Goal: Task Accomplishment & Management: Complete application form

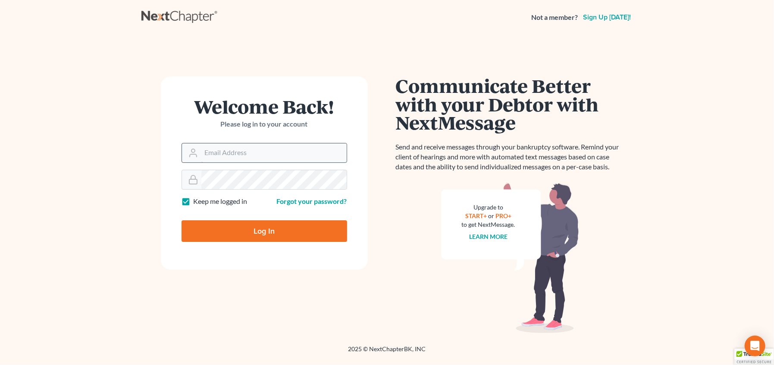
click at [259, 154] on input "Email Address" at bounding box center [273, 152] width 145 height 19
click at [250, 149] on input "Email Address" at bounding box center [273, 152] width 145 height 19
type input "[EMAIL_ADDRESS][DOMAIN_NAME]"
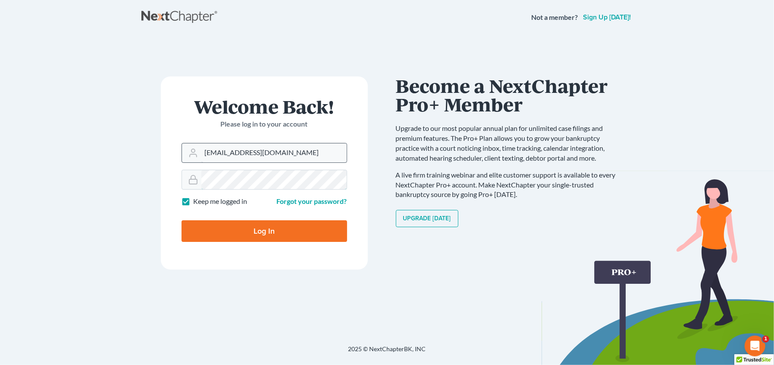
click at [182, 220] on input "Log In" at bounding box center [265, 231] width 166 height 22
type input "Thinking..."
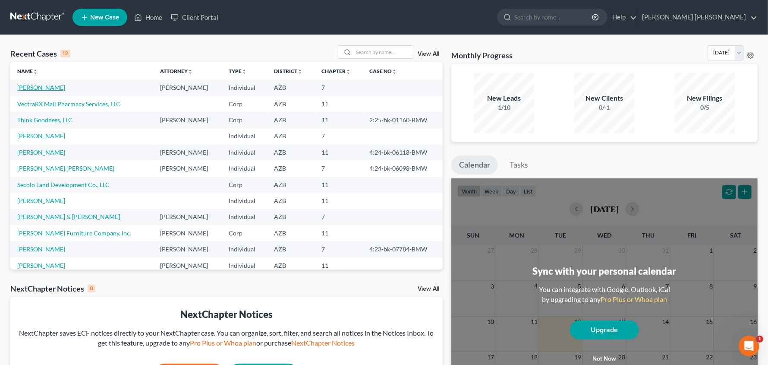
click at [50, 86] on link "[PERSON_NAME]" at bounding box center [41, 87] width 48 height 7
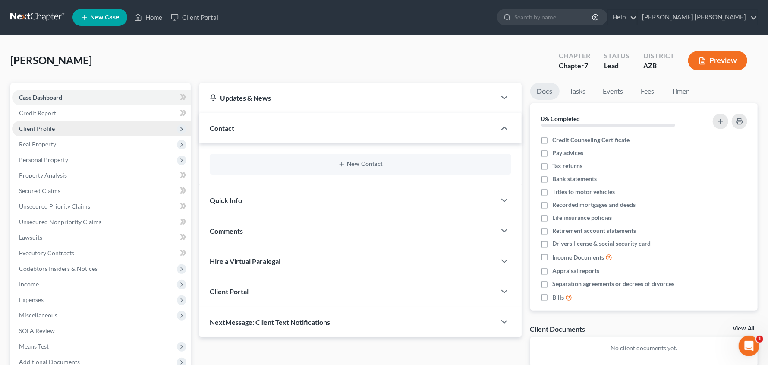
click at [30, 121] on span "Client Profile" at bounding box center [101, 129] width 179 height 16
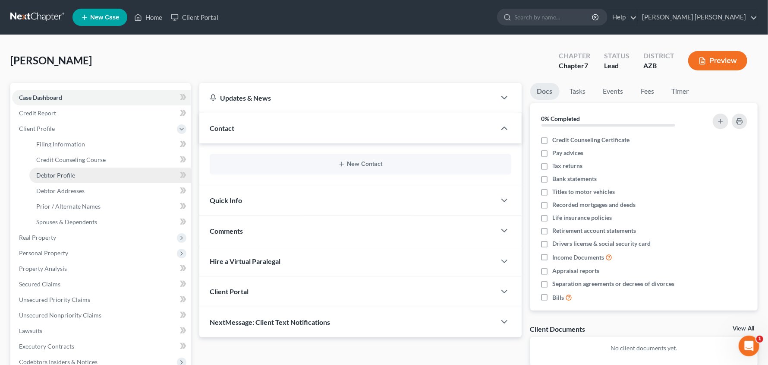
click at [60, 174] on span "Debtor Profile" at bounding box center [55, 174] width 39 height 7
select select "0"
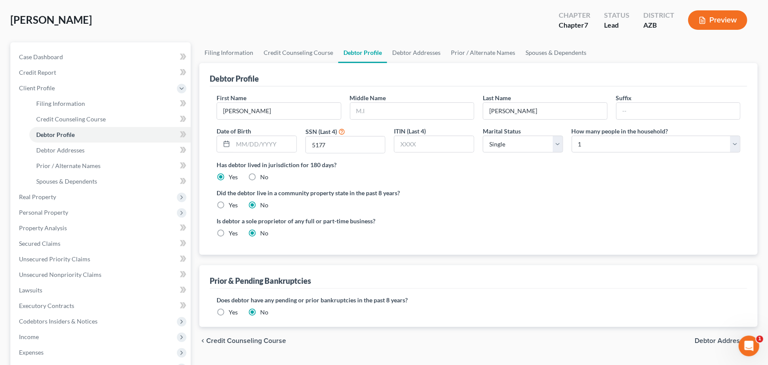
scroll to position [32, 0]
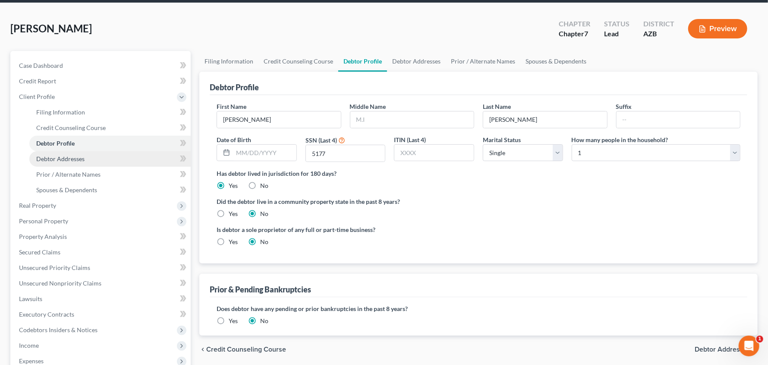
click at [57, 159] on span "Debtor Addresses" at bounding box center [60, 158] width 48 height 7
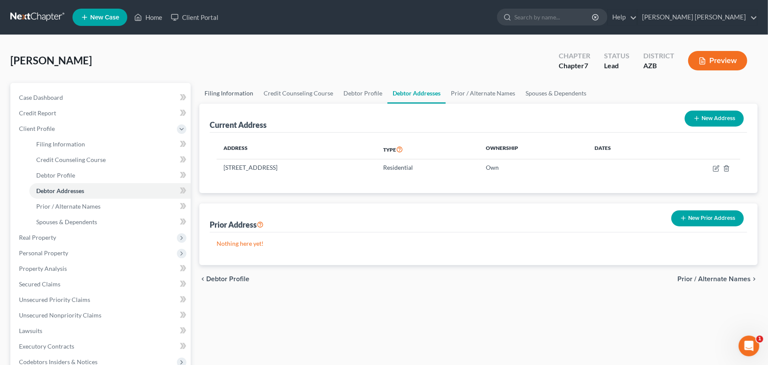
click at [241, 91] on link "Filing Information" at bounding box center [228, 93] width 59 height 21
select select "1"
select select "0"
select select "3"
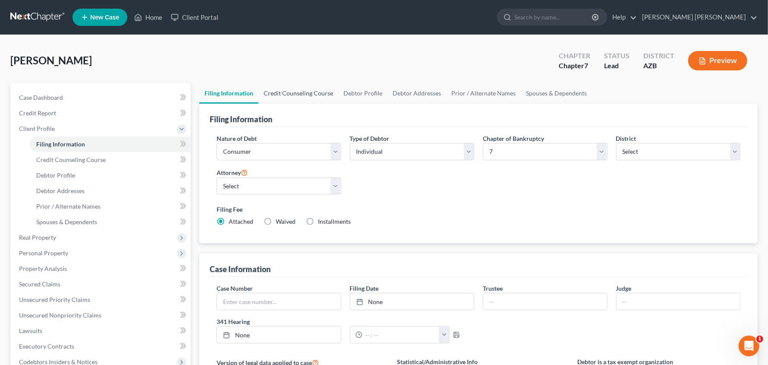
click at [311, 94] on link "Credit Counseling Course" at bounding box center [298, 93] width 80 height 21
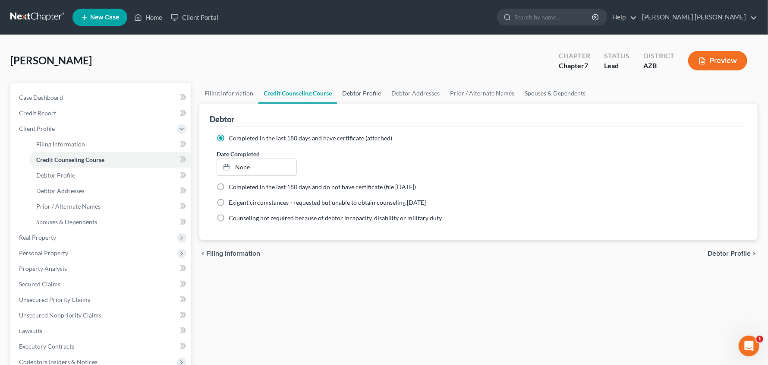
click at [365, 91] on link "Debtor Profile" at bounding box center [361, 93] width 49 height 21
select select "0"
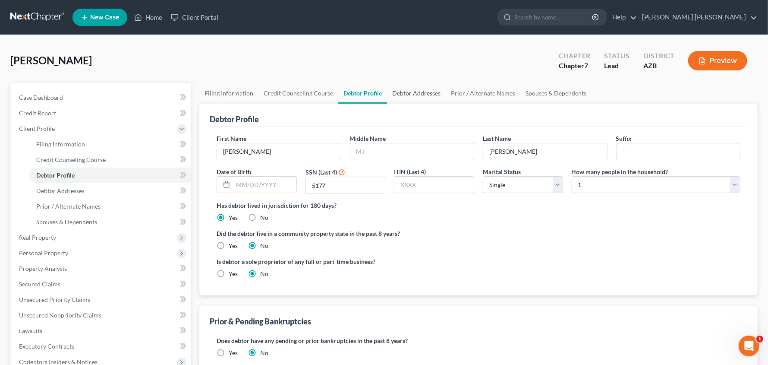
click at [434, 91] on link "Debtor Addresses" at bounding box center [416, 93] width 59 height 21
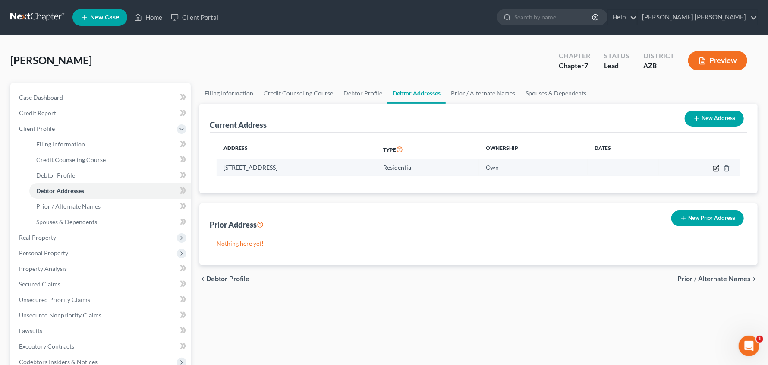
click at [715, 167] on icon "button" at bounding box center [716, 168] width 7 height 7
select select "3"
select select "10"
select select "0"
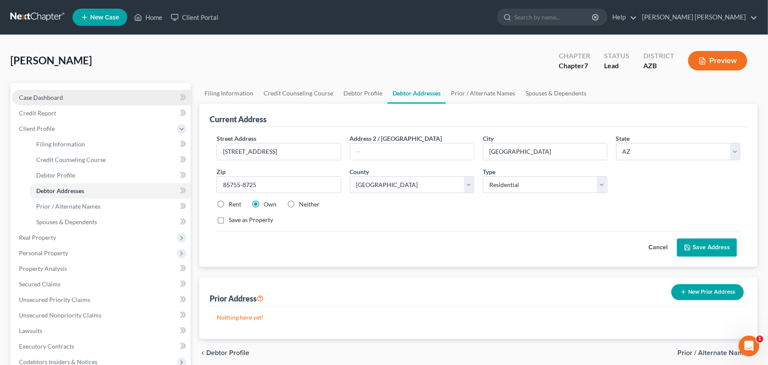
click at [28, 104] on link "Case Dashboard" at bounding box center [101, 98] width 179 height 16
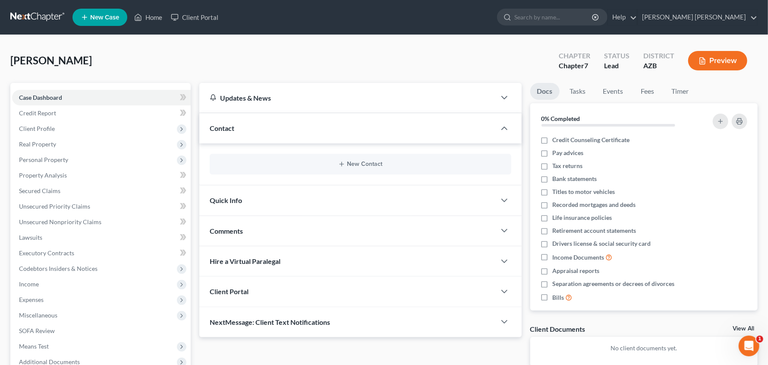
click at [318, 133] on div "Contact" at bounding box center [347, 128] width 296 height 30
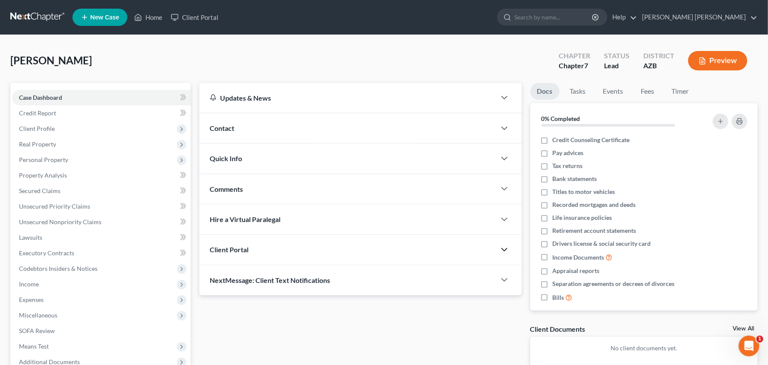
click at [506, 246] on icon "button" at bounding box center [504, 249] width 10 height 10
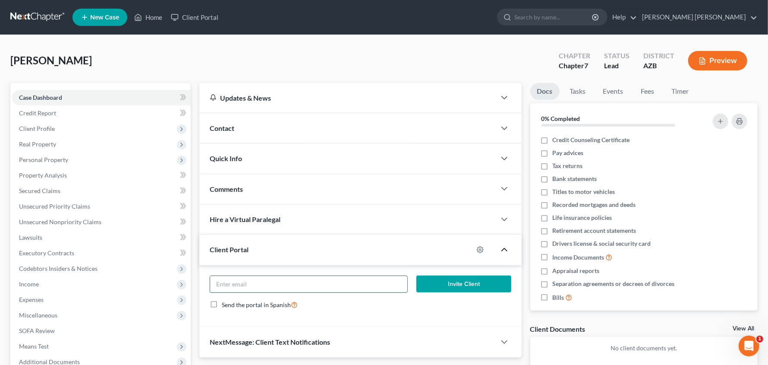
click at [371, 281] on input "email" at bounding box center [308, 284] width 197 height 16
type input "Chris@AZRealtyandRentals.com"
click at [470, 283] on button "Invite Client" at bounding box center [463, 283] width 95 height 17
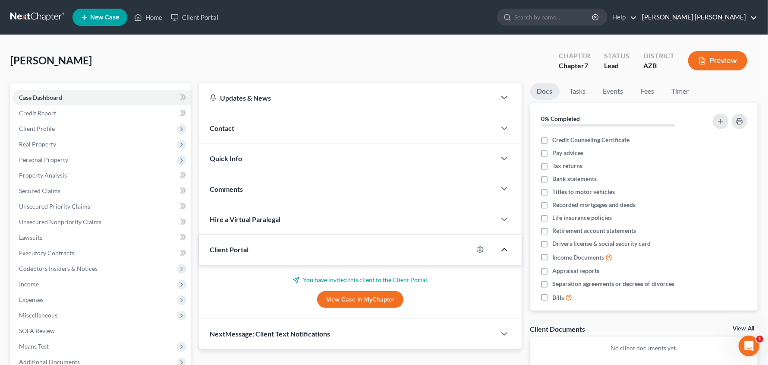
click at [736, 19] on link "Mesch Clark Rothschild" at bounding box center [698, 17] width 120 height 16
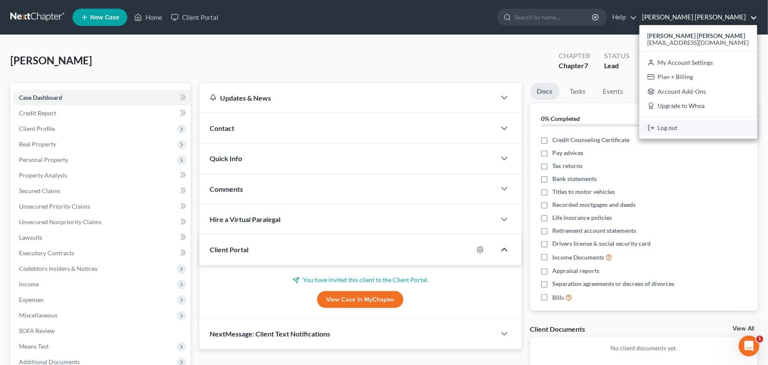
click at [706, 129] on link "Log out" at bounding box center [698, 127] width 118 height 15
